Goal: Transaction & Acquisition: Purchase product/service

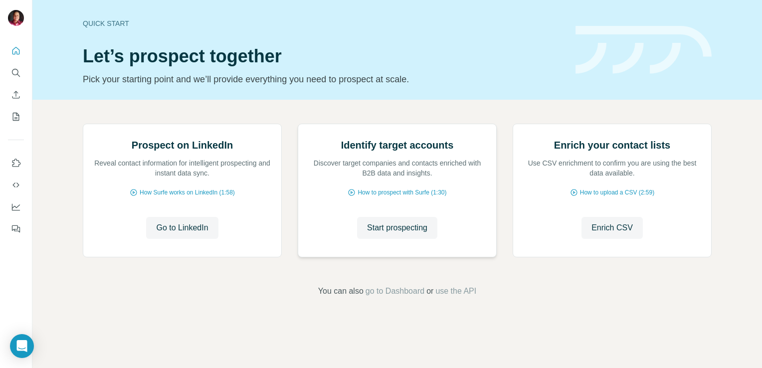
scroll to position [62, 0]
click at [190, 234] on span "Go to LinkedIn" at bounding box center [182, 228] width 52 height 12
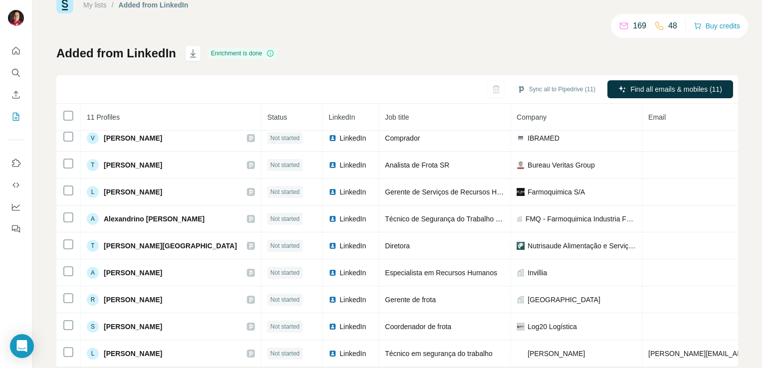
scroll to position [50, 0]
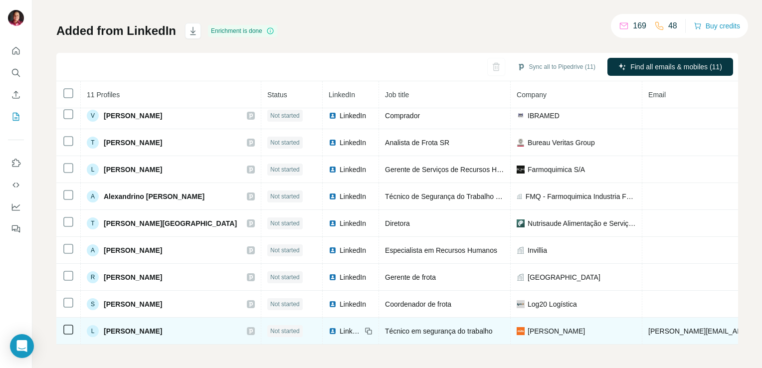
click at [340, 326] on span "LinkedIn" at bounding box center [351, 331] width 22 height 10
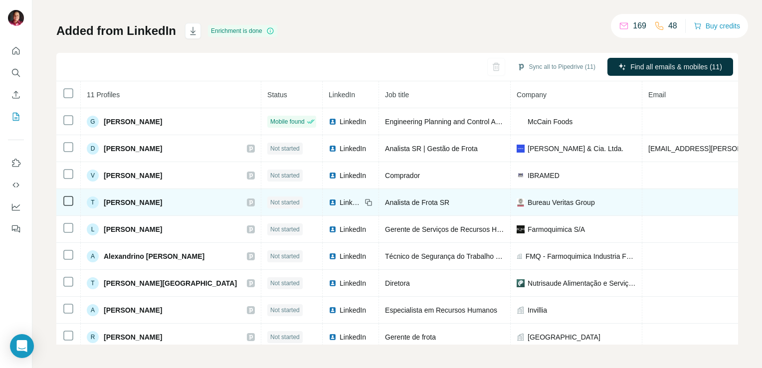
scroll to position [62, 0]
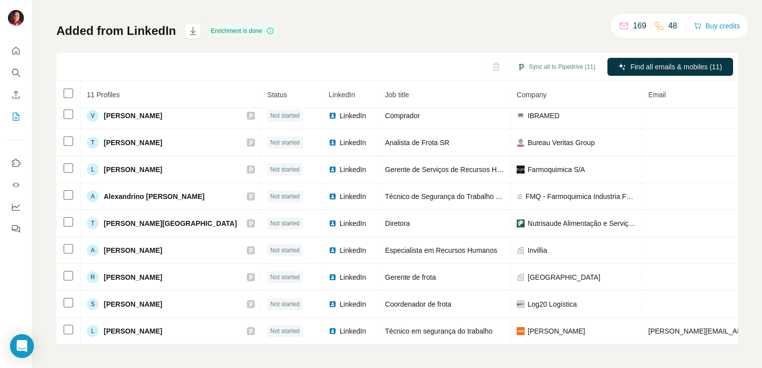
click at [669, 26] on p "48" at bounding box center [673, 26] width 9 height 12
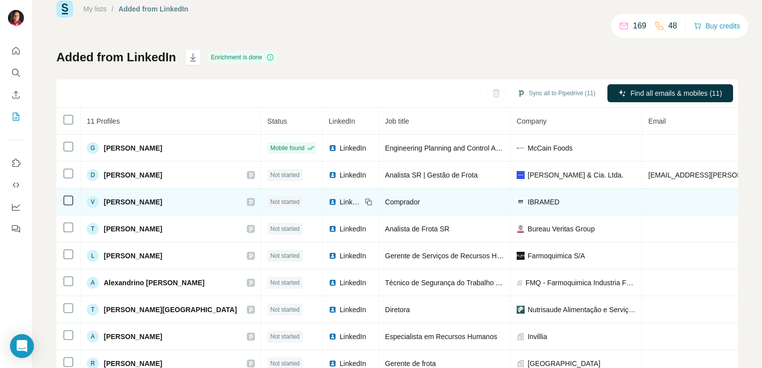
scroll to position [0, 0]
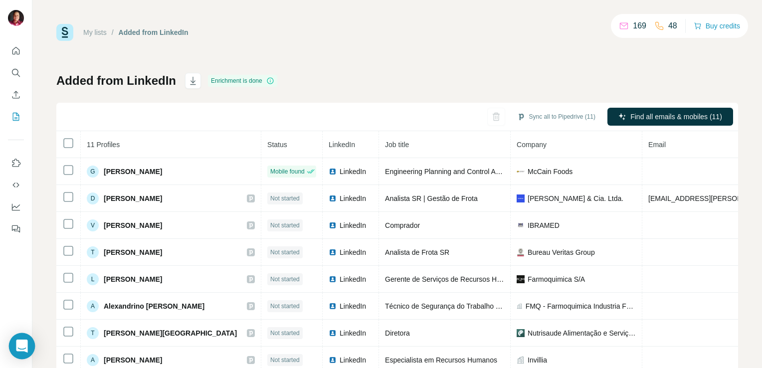
click at [18, 348] on icon "Open Intercom Messenger" at bounding box center [21, 346] width 13 height 13
click at [634, 27] on p "169" at bounding box center [639, 26] width 13 height 12
click at [669, 25] on p "48" at bounding box center [673, 26] width 9 height 12
click at [730, 24] on button "Buy credits" at bounding box center [717, 26] width 46 height 14
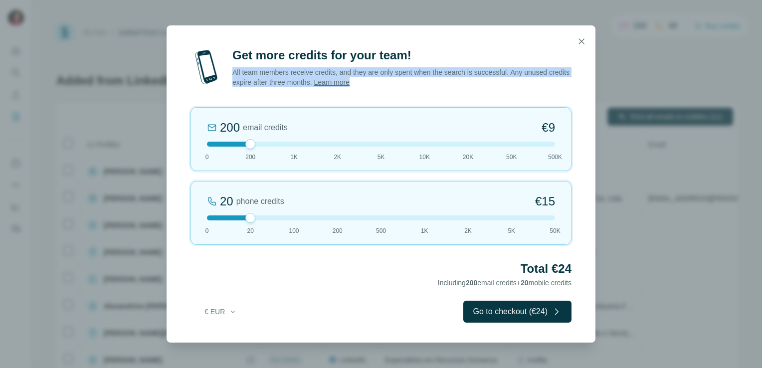
drag, startPoint x: 233, startPoint y: 71, endPoint x: 396, endPoint y: 83, distance: 164.1
click at [396, 83] on p "All team members receive credits, and they are only spent when the search is su…" at bounding box center [402, 77] width 339 height 20
copy p "All team members receive credits, and they are only spent when the search is su…"
click at [231, 313] on icon "button" at bounding box center [233, 312] width 8 height 8
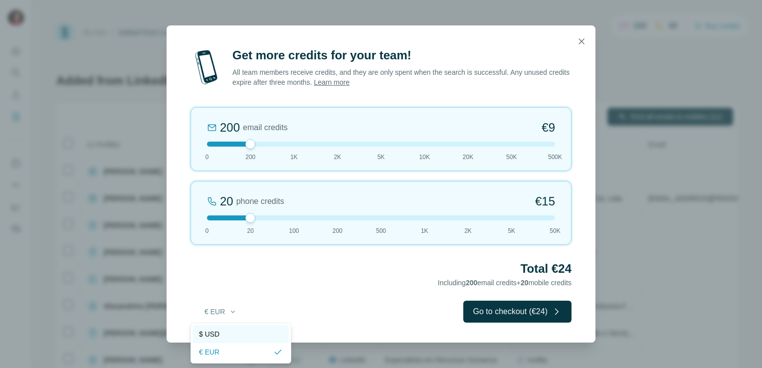
click at [222, 334] on div "$ USD" at bounding box center [241, 334] width 84 height 10
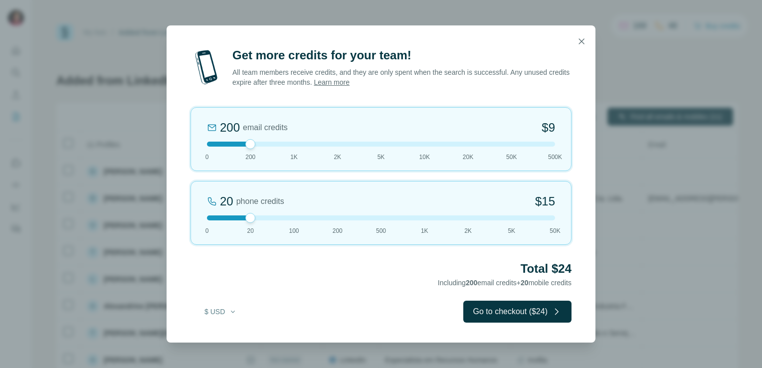
click at [350, 84] on link "Learn more" at bounding box center [332, 82] width 36 height 8
click at [581, 48] on button "button" at bounding box center [582, 41] width 20 height 20
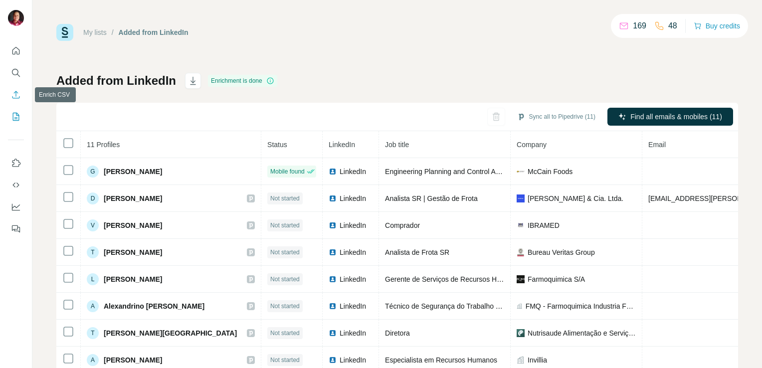
click at [14, 96] on icon "Enrich CSV" at bounding box center [16, 95] width 10 height 10
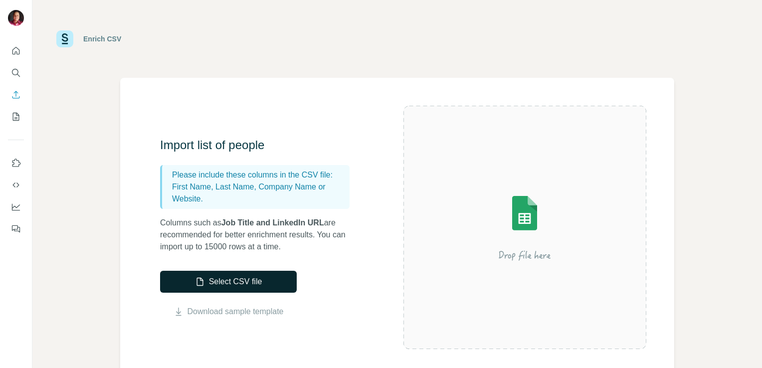
click at [257, 286] on button "Select CSV file" at bounding box center [228, 282] width 137 height 22
